Goal: Task Accomplishment & Management: Use online tool/utility

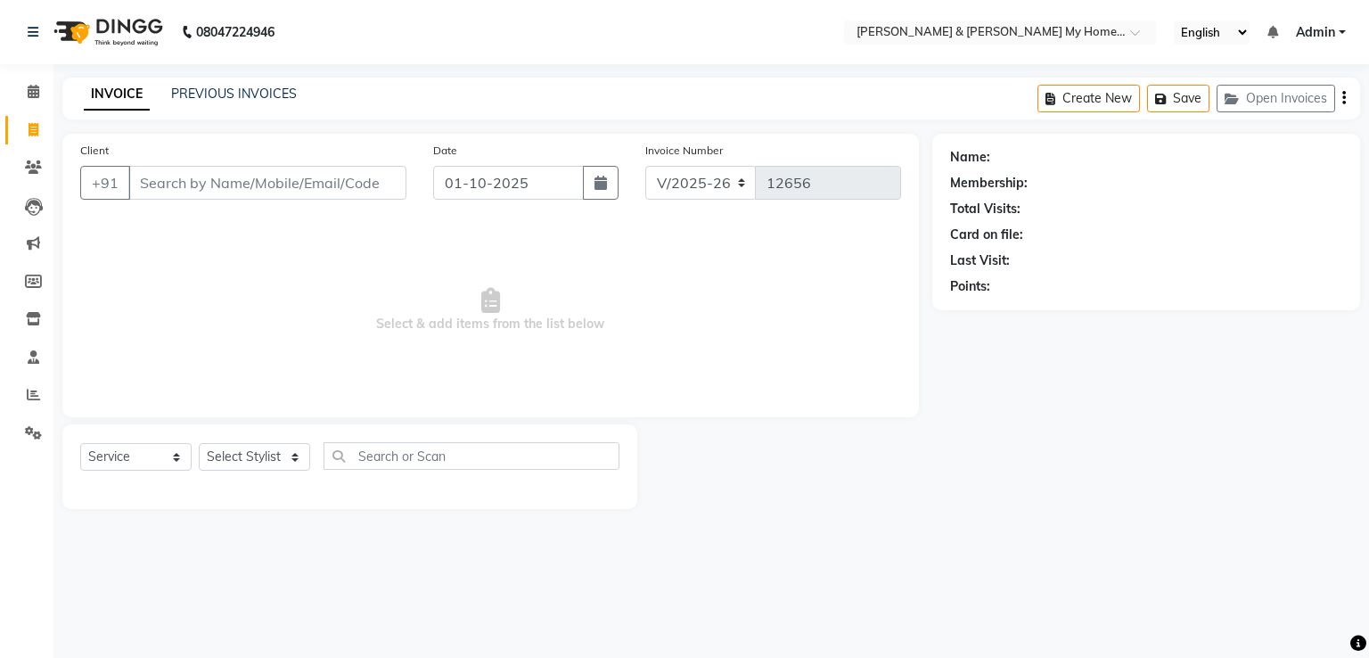
select select "8193"
select select "service"
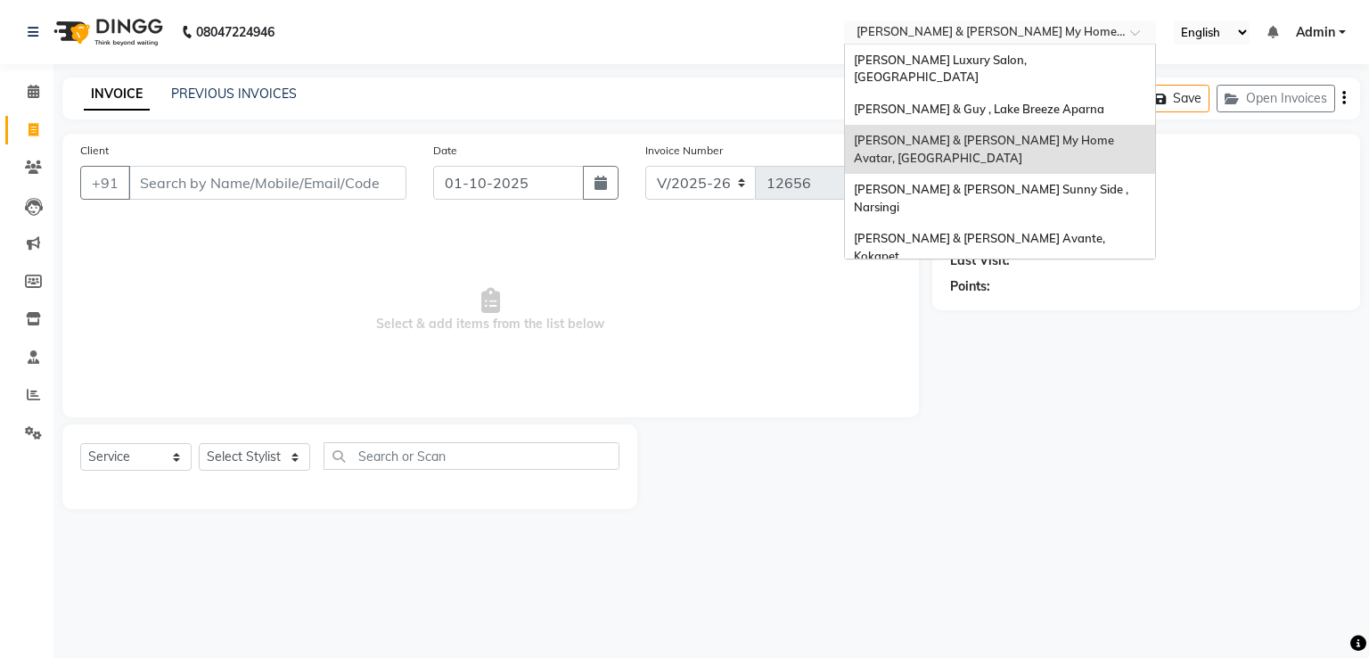
click at [888, 27] on input "text" at bounding box center [982, 34] width 258 height 18
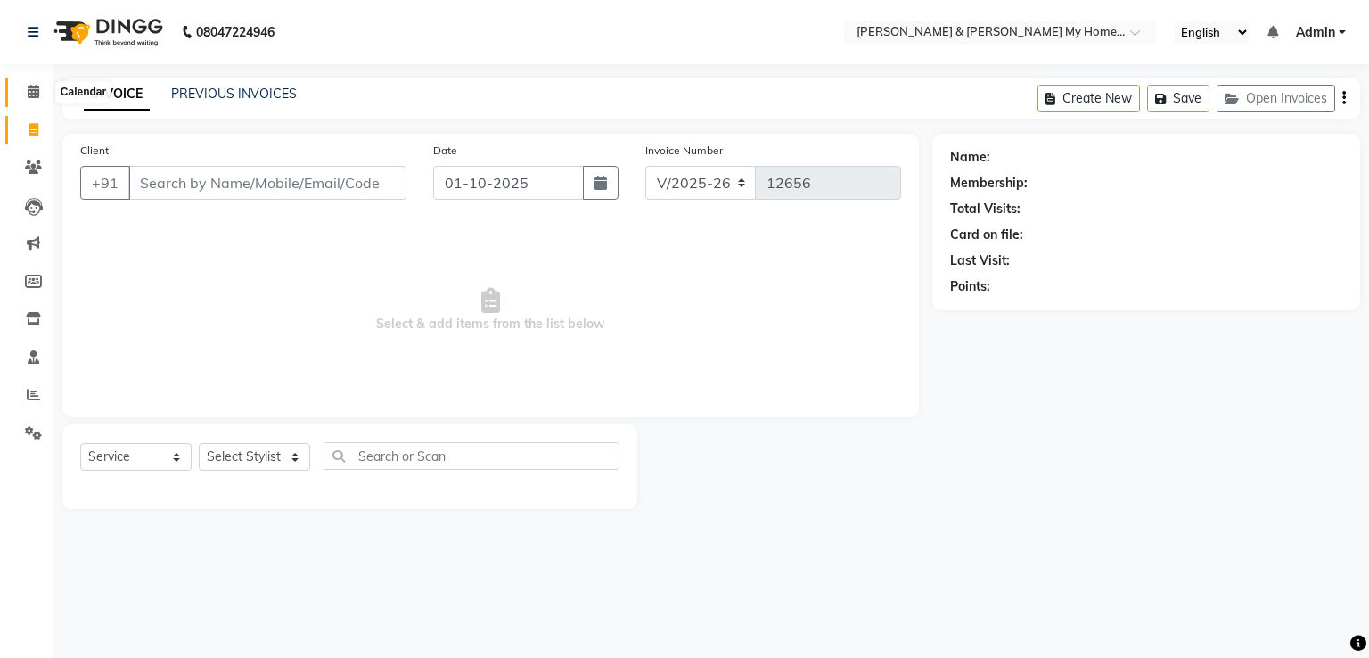
click at [33, 86] on icon at bounding box center [34, 91] width 12 height 13
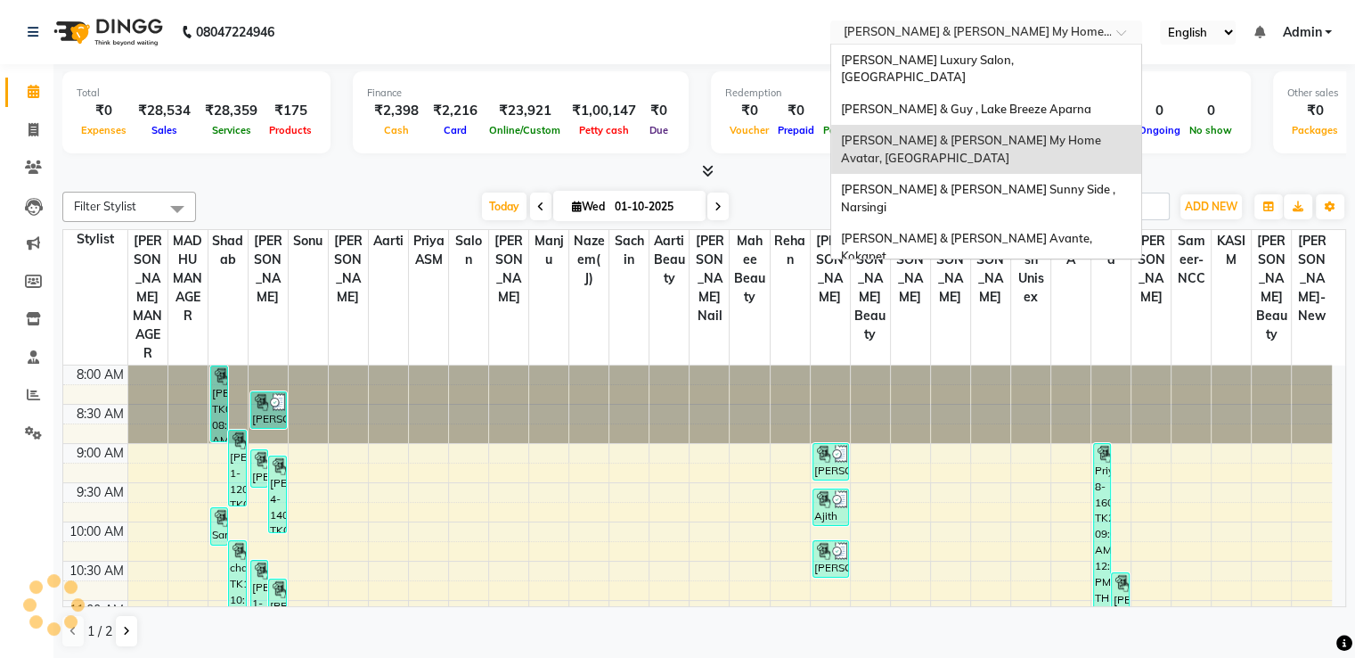
click at [956, 30] on input "text" at bounding box center [968, 34] width 258 height 18
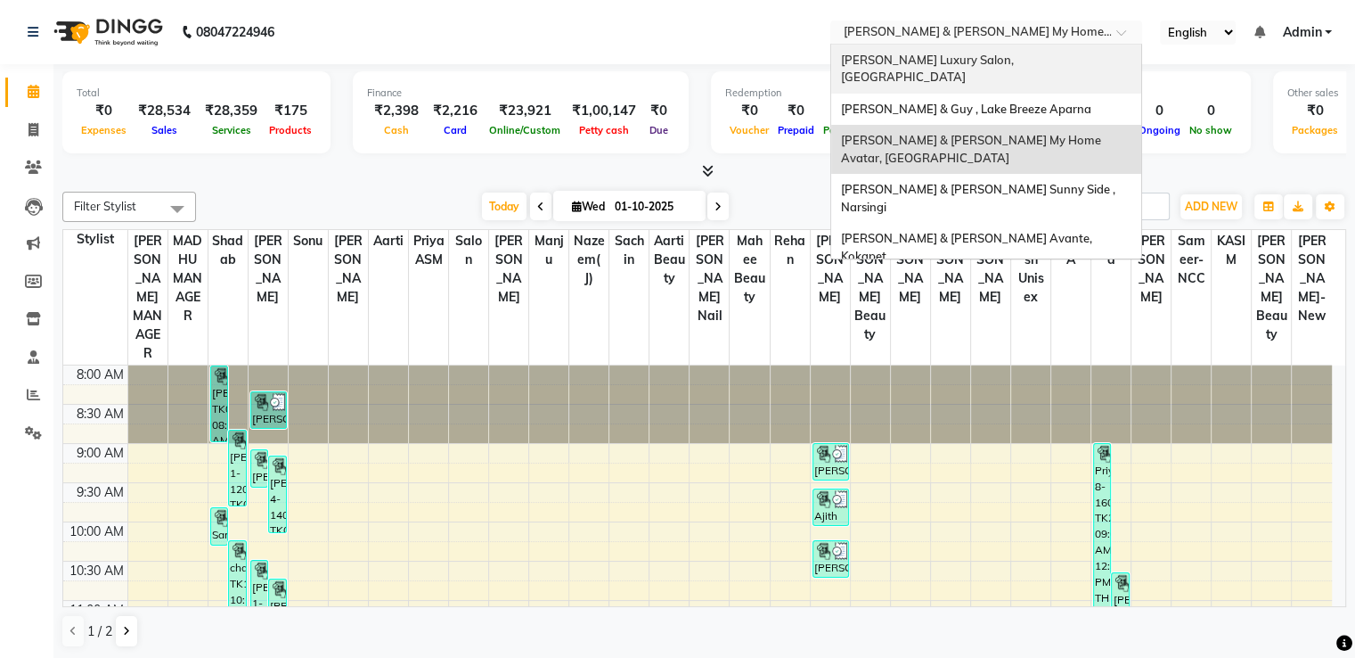
click at [945, 61] on span "[PERSON_NAME] Luxury Salon, [GEOGRAPHIC_DATA]" at bounding box center [928, 69] width 176 height 32
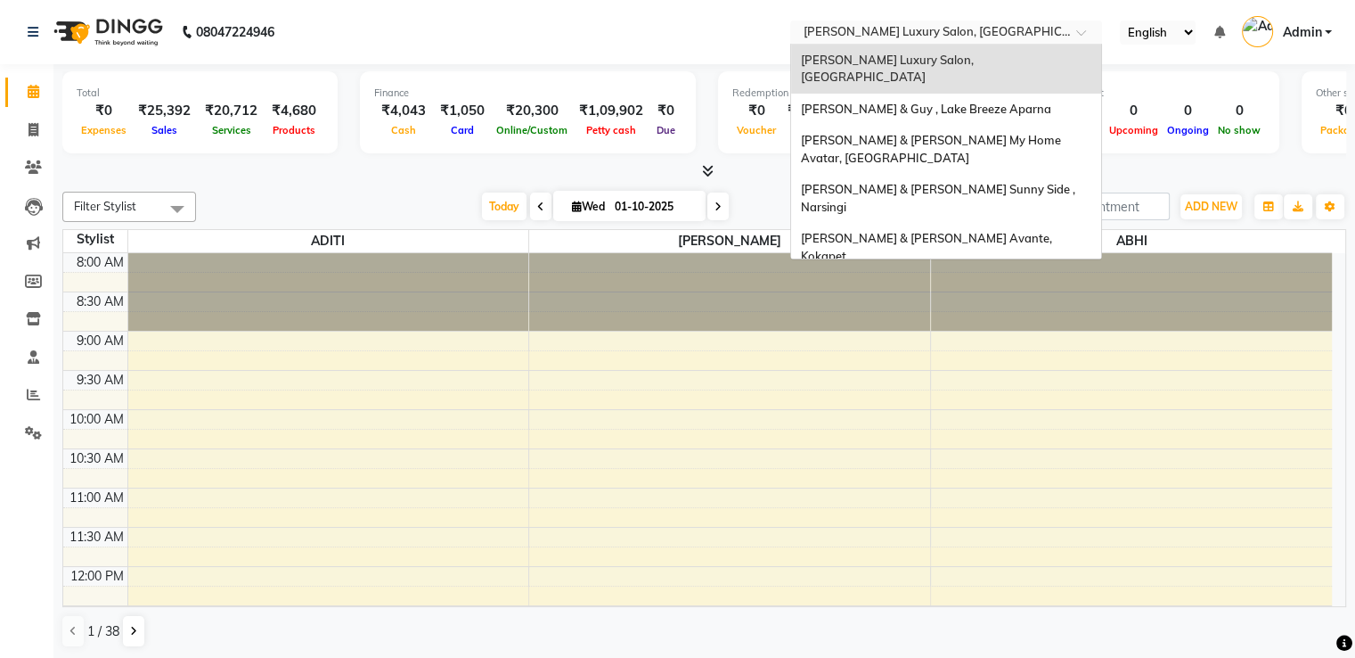
click at [956, 29] on input "text" at bounding box center [928, 34] width 258 height 18
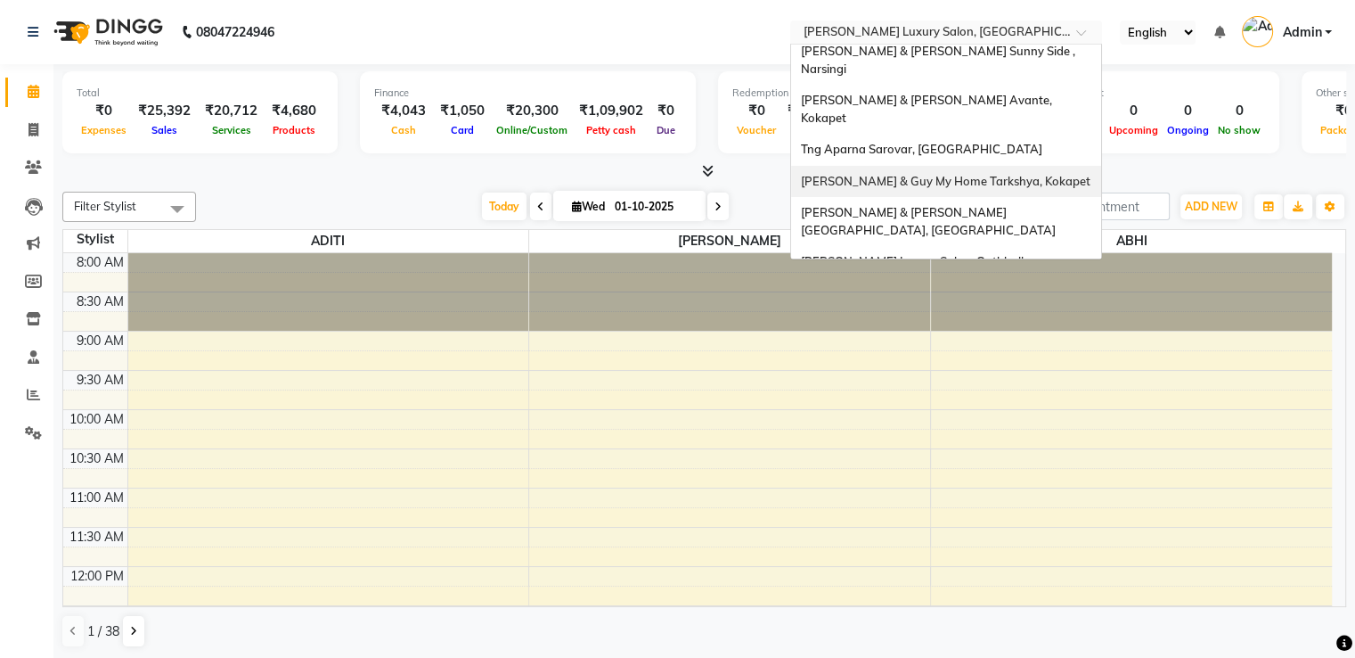
scroll to position [159, 0]
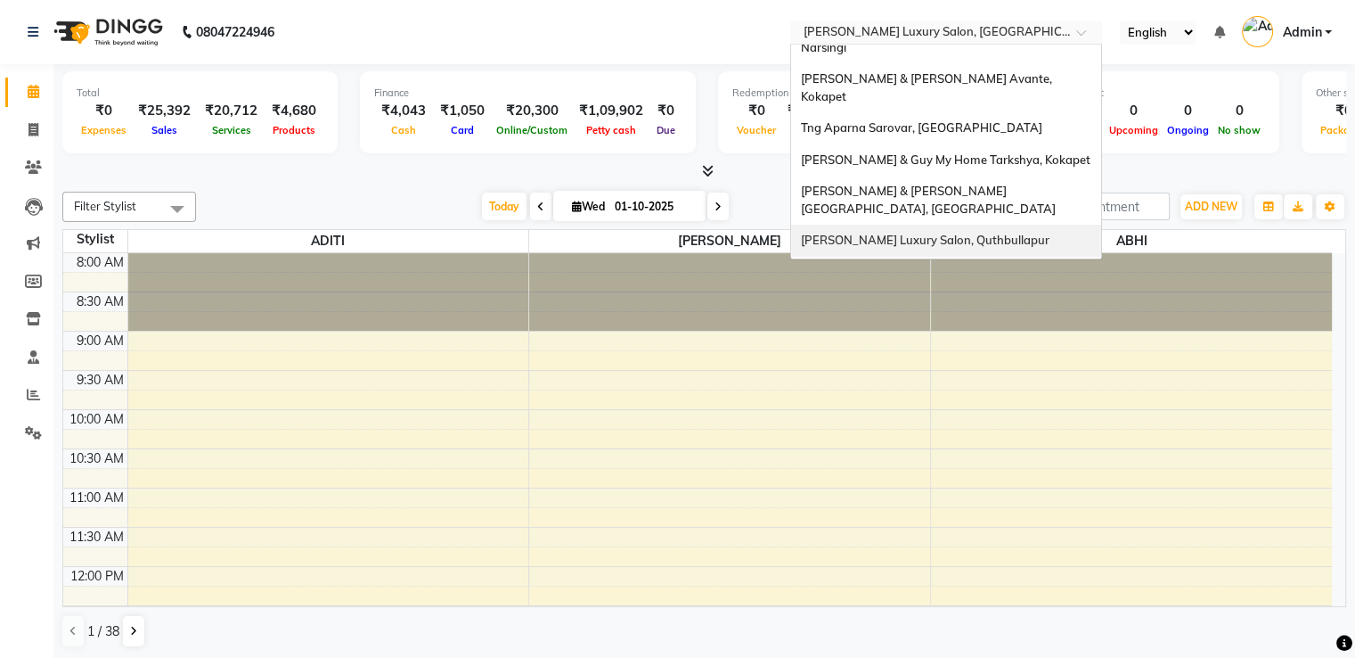
click at [945, 233] on span "[PERSON_NAME] Luxury Salon, Quthbullapur" at bounding box center [924, 240] width 249 height 14
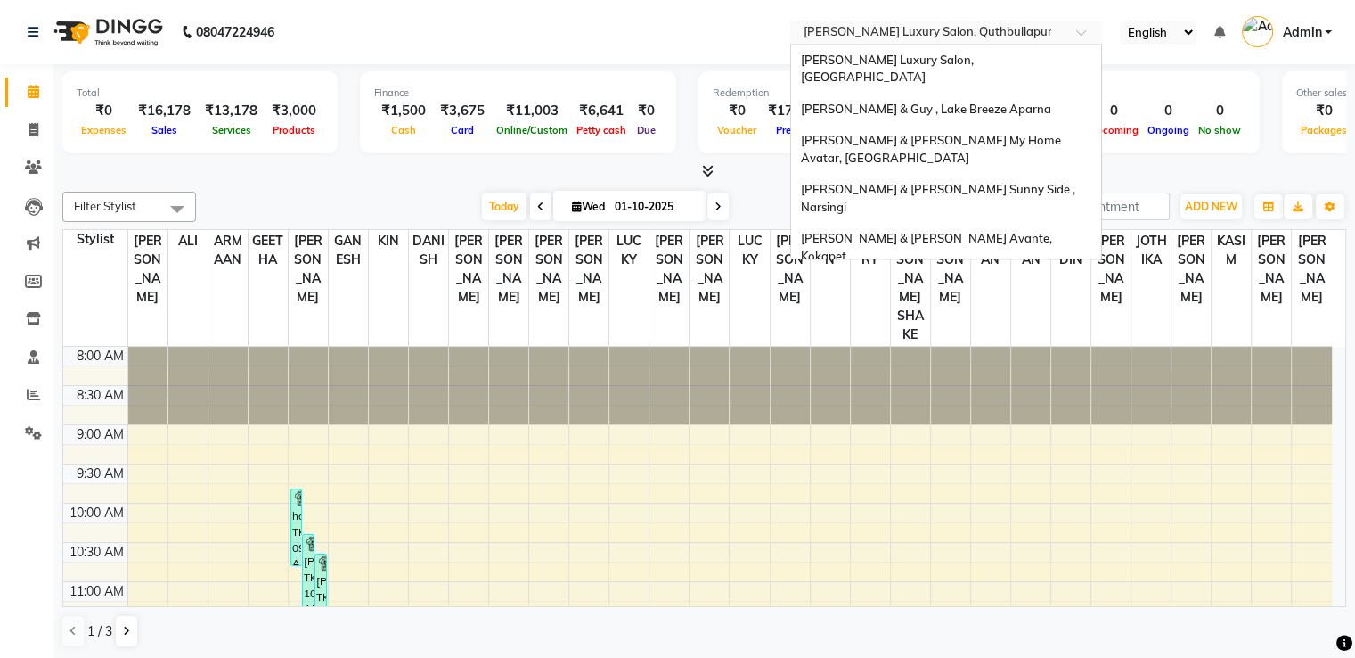
scroll to position [166, 0]
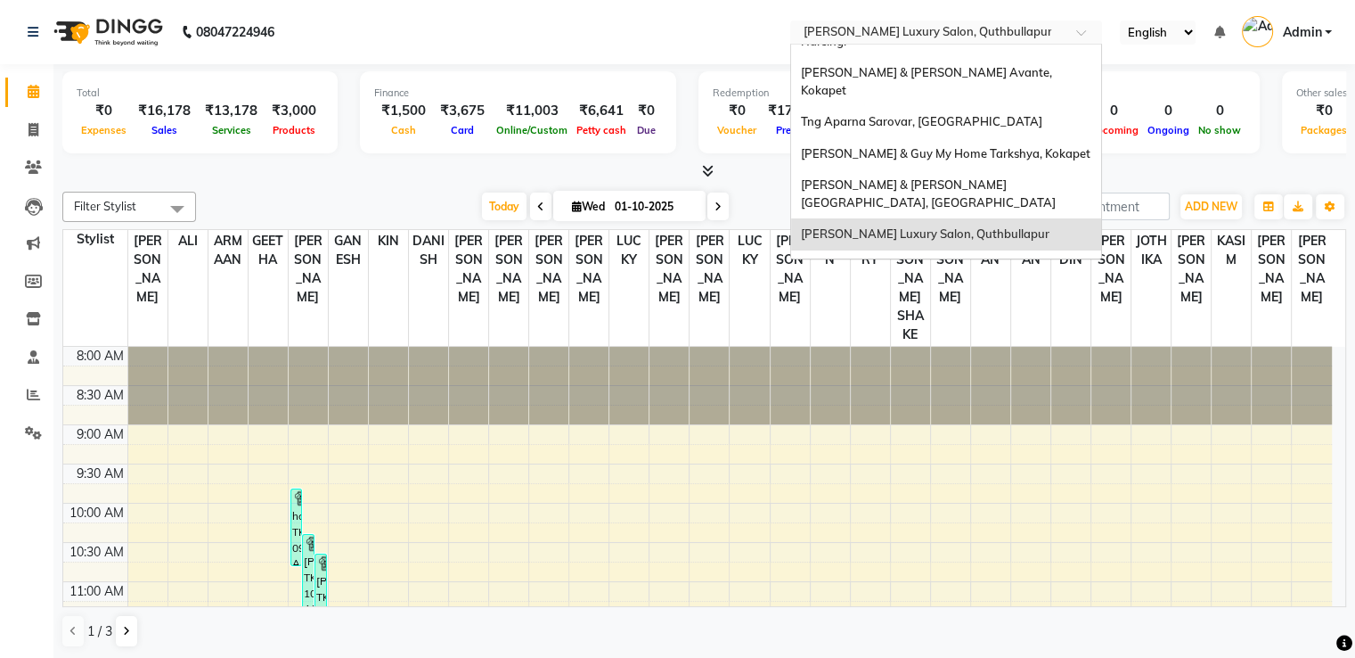
click at [884, 34] on input "text" at bounding box center [928, 34] width 258 height 18
click at [885, 258] on span "Naturals , [GEOGRAPHIC_DATA]" at bounding box center [890, 265] width 180 height 14
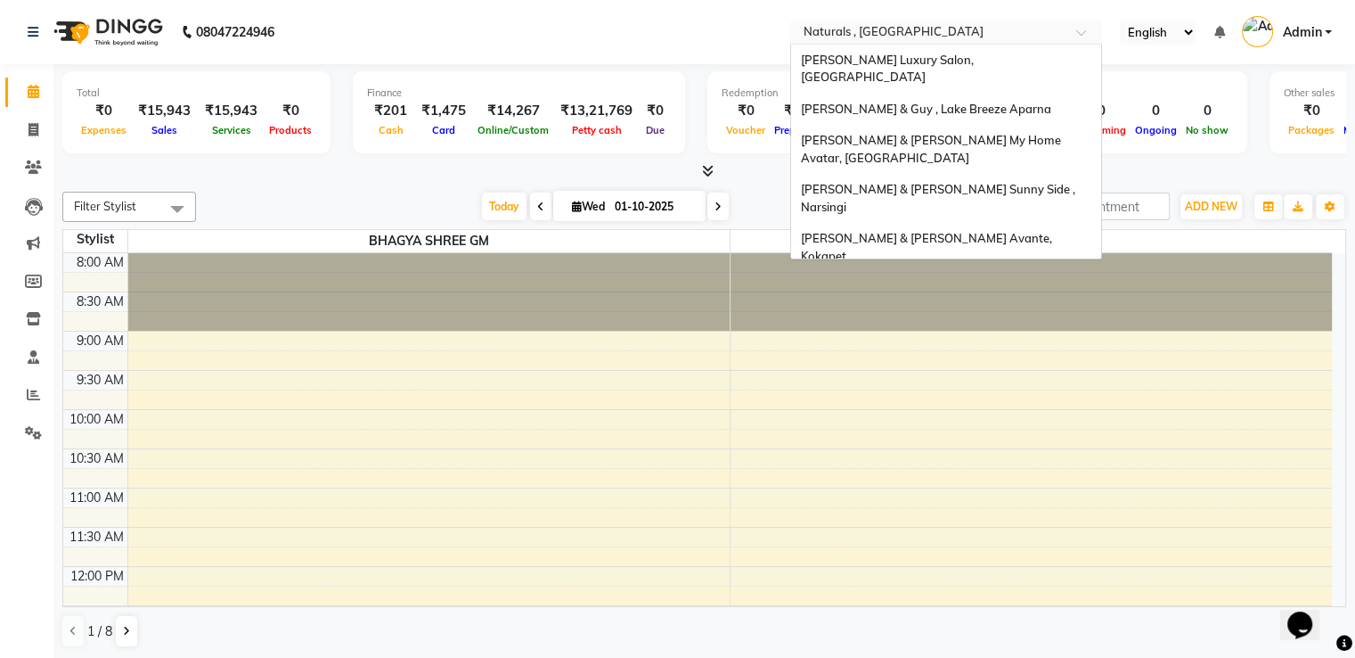
click at [909, 36] on input "text" at bounding box center [928, 34] width 258 height 18
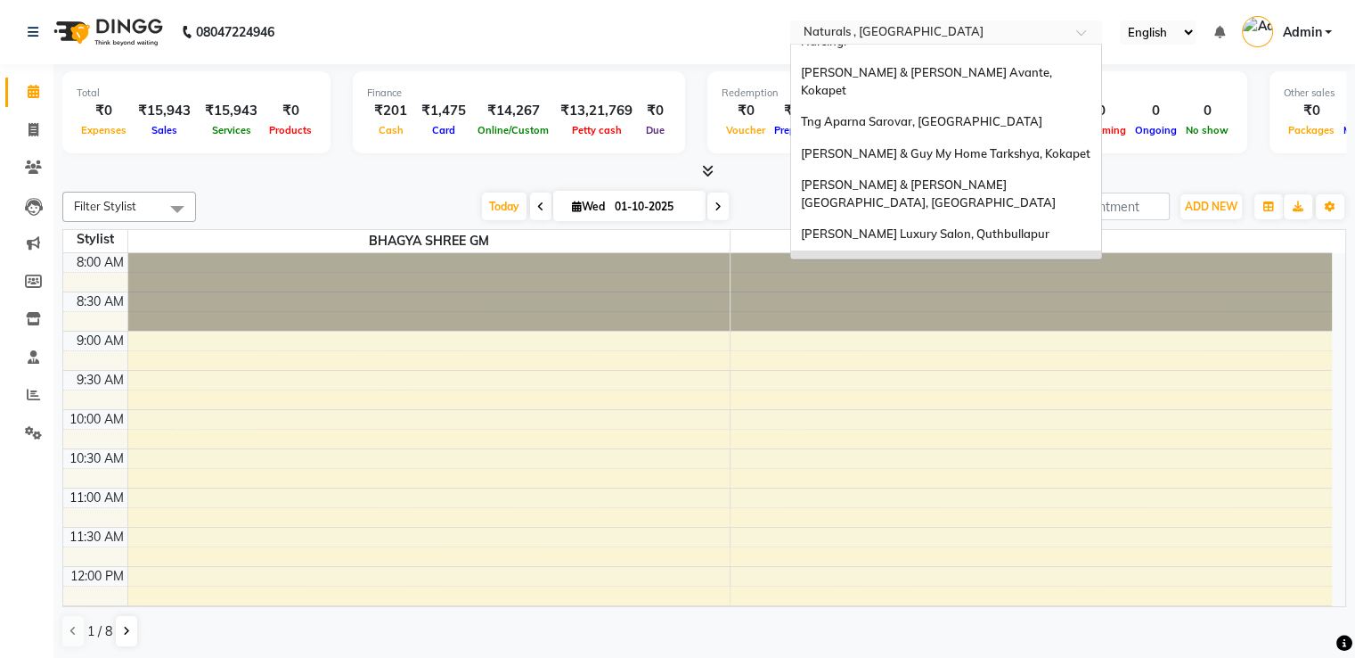
click at [895, 290] on span "[PERSON_NAME] Essensuals Kphb, Kphb" at bounding box center [912, 297] width 225 height 14
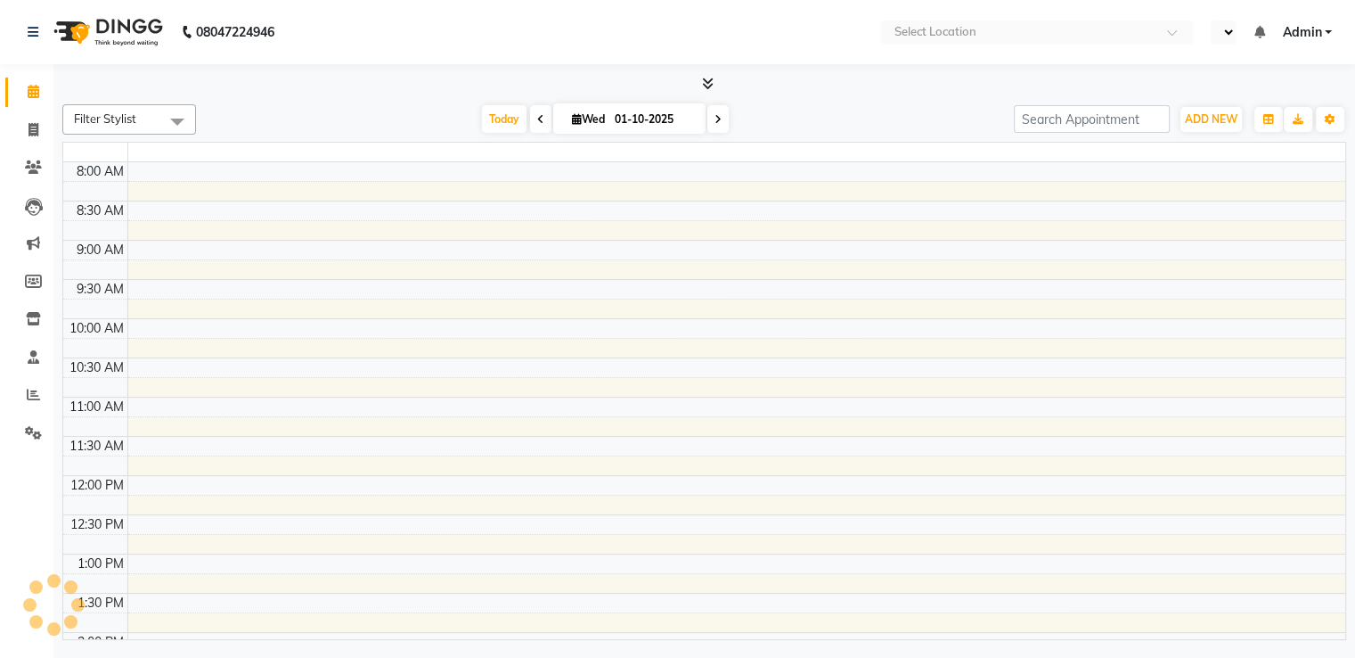
select select "en"
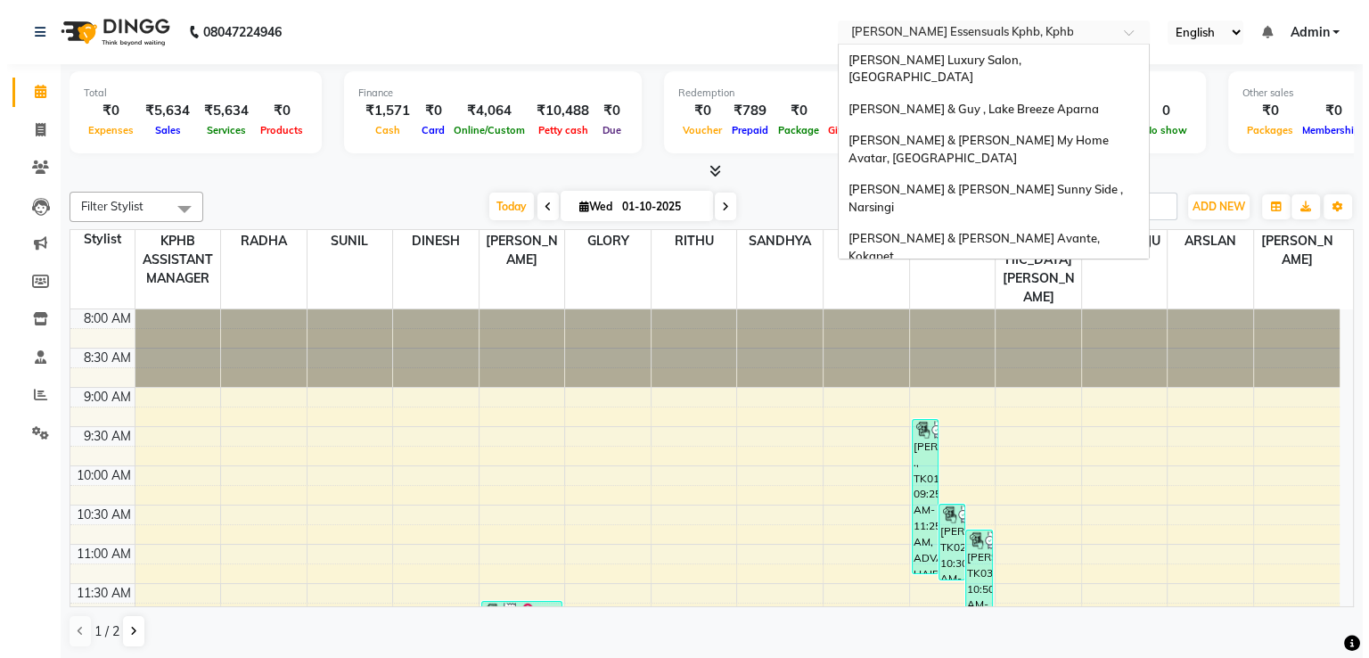
scroll to position [166, 0]
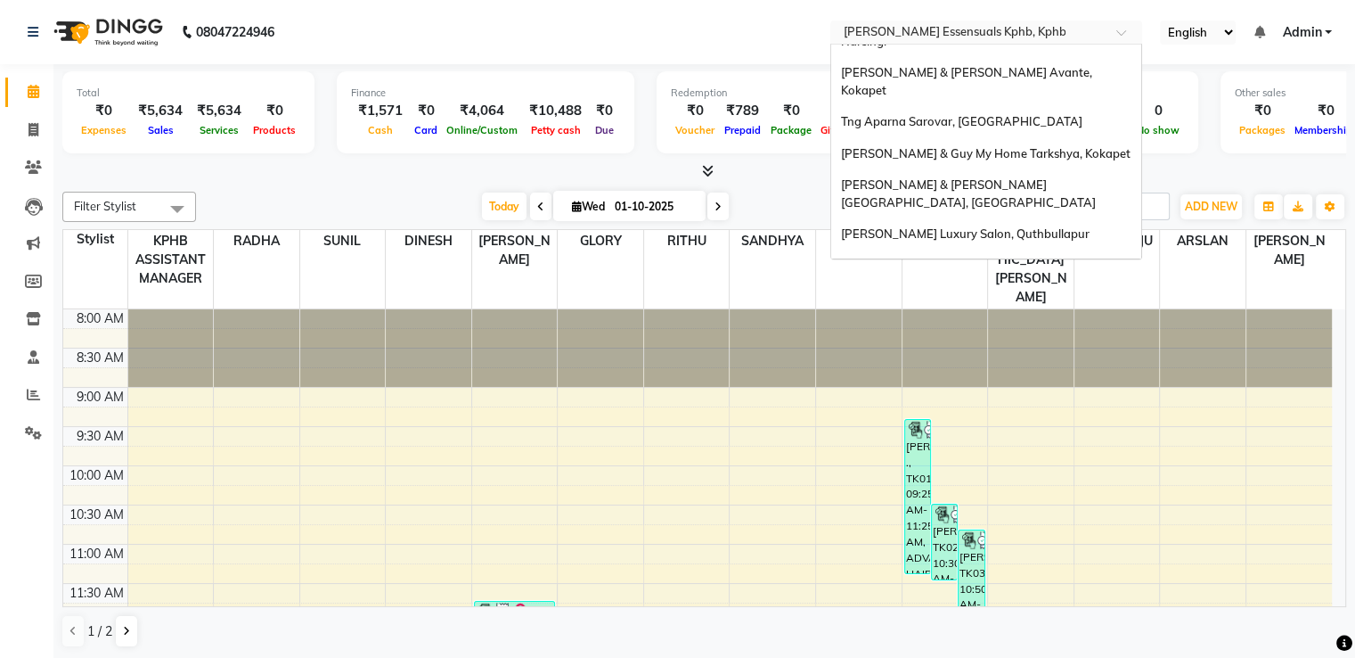
click at [931, 33] on input "text" at bounding box center [968, 34] width 258 height 18
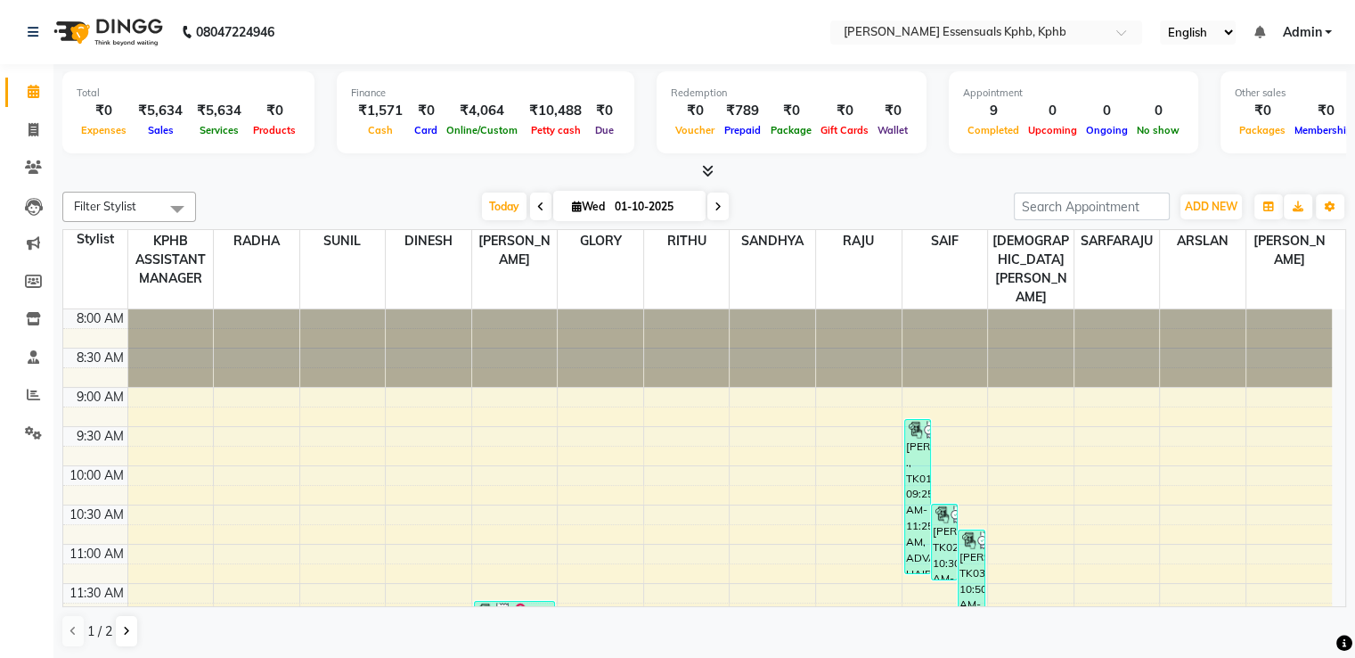
click at [768, 193] on div "[DATE] [DATE]" at bounding box center [605, 206] width 800 height 27
click at [36, 127] on icon at bounding box center [34, 129] width 10 height 13
select select "service"
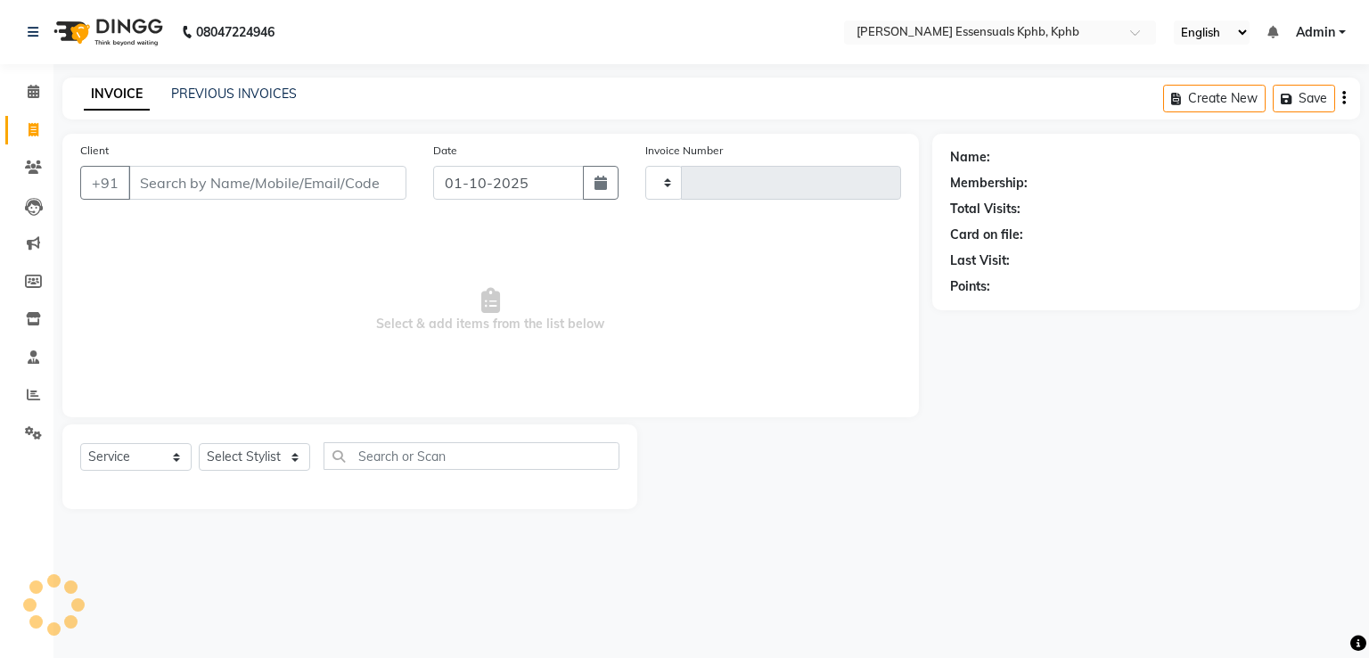
type input "1639"
select select "5938"
